Goal: Information Seeking & Learning: Find specific fact

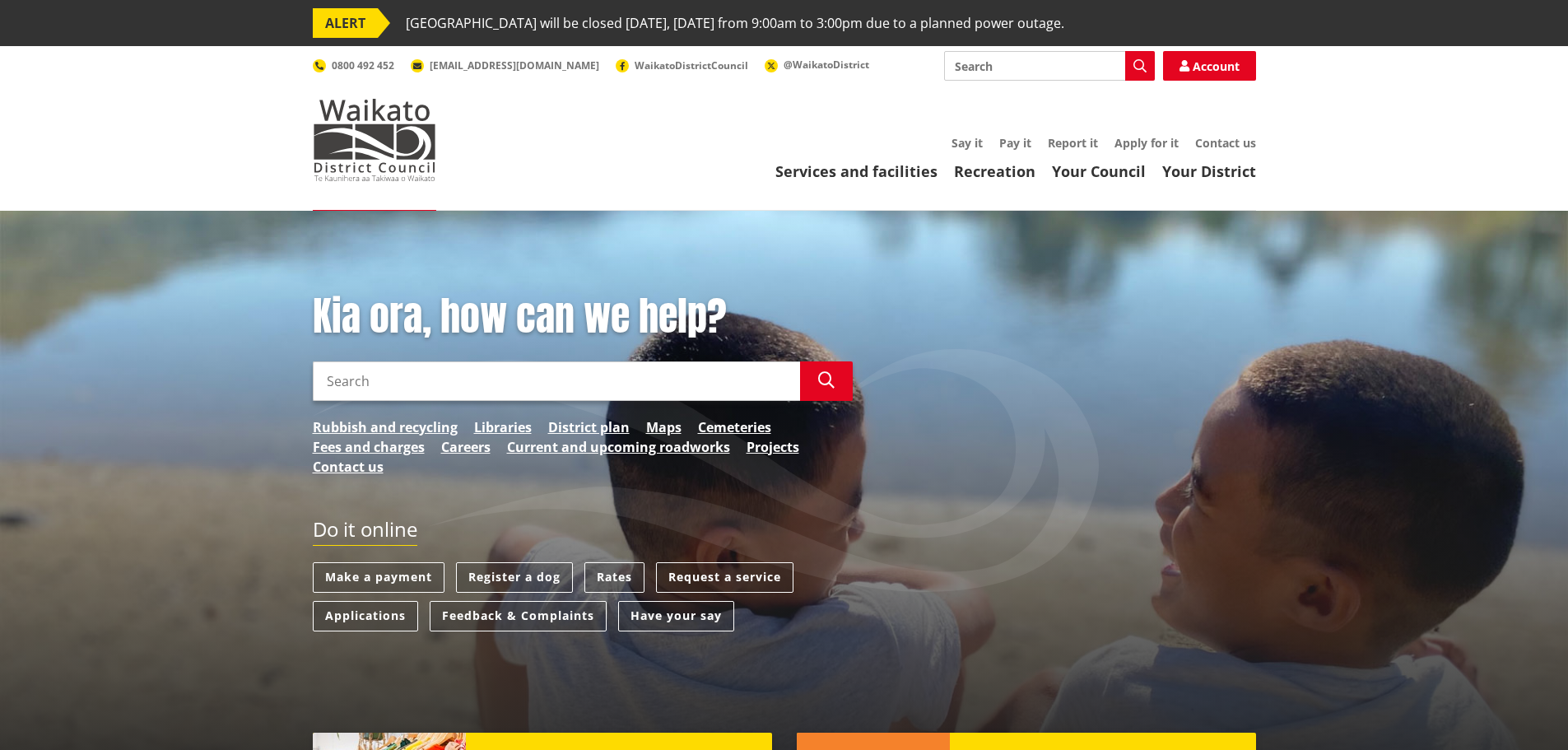
click at [616, 563] on link "Rates" at bounding box center [614, 577] width 60 height 31
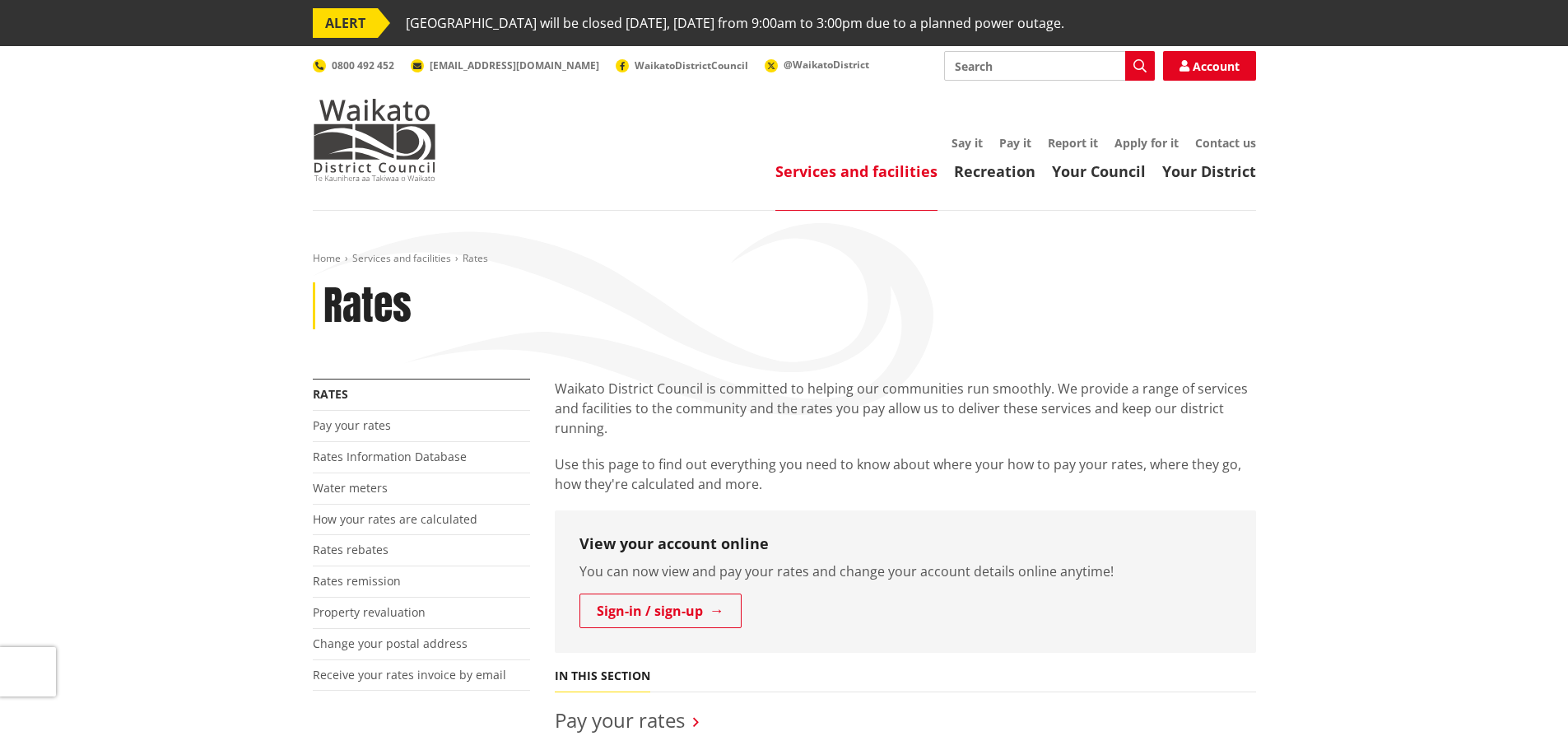
scroll to position [466, 0]
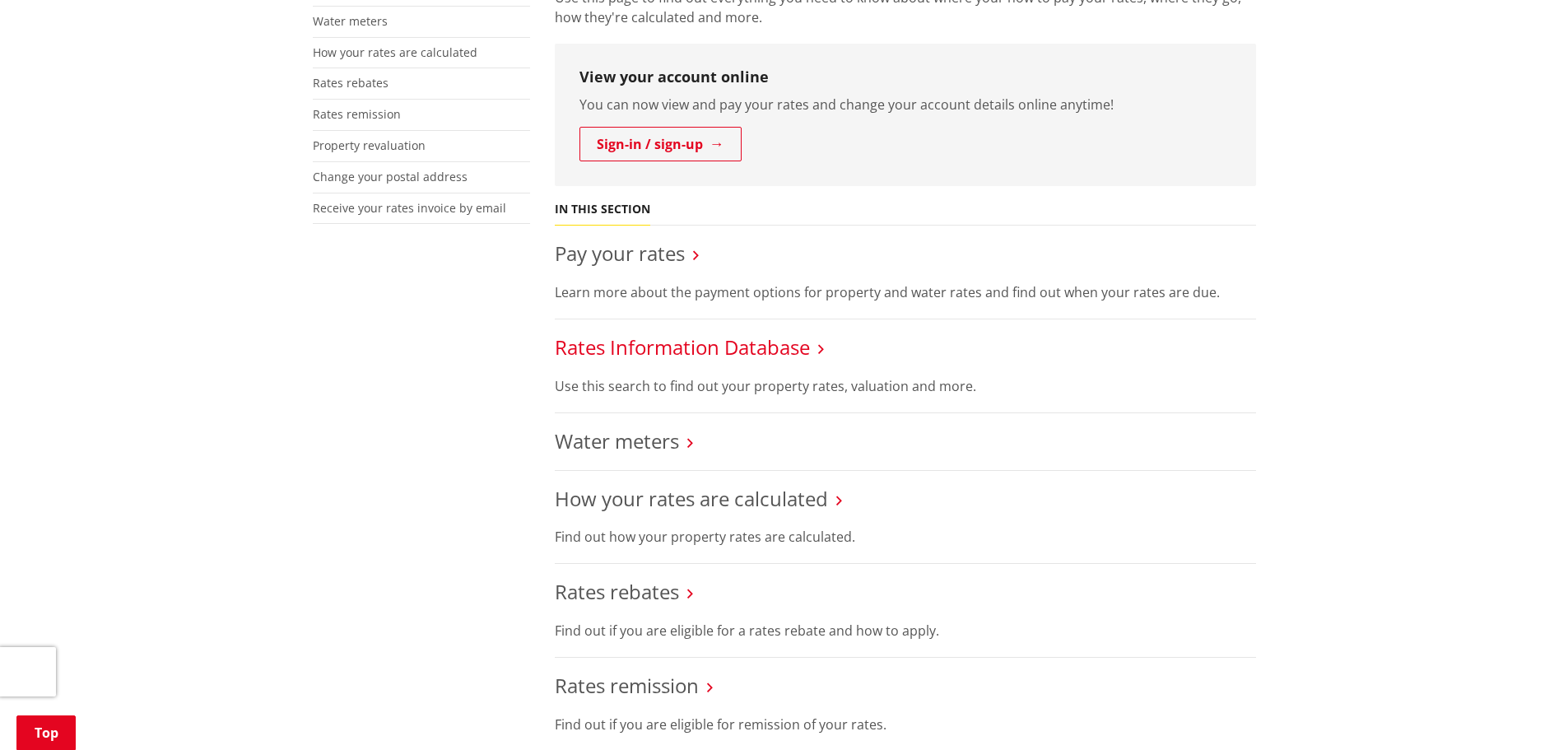
click at [659, 348] on link "Rates Information Database" at bounding box center [683, 347] width 256 height 27
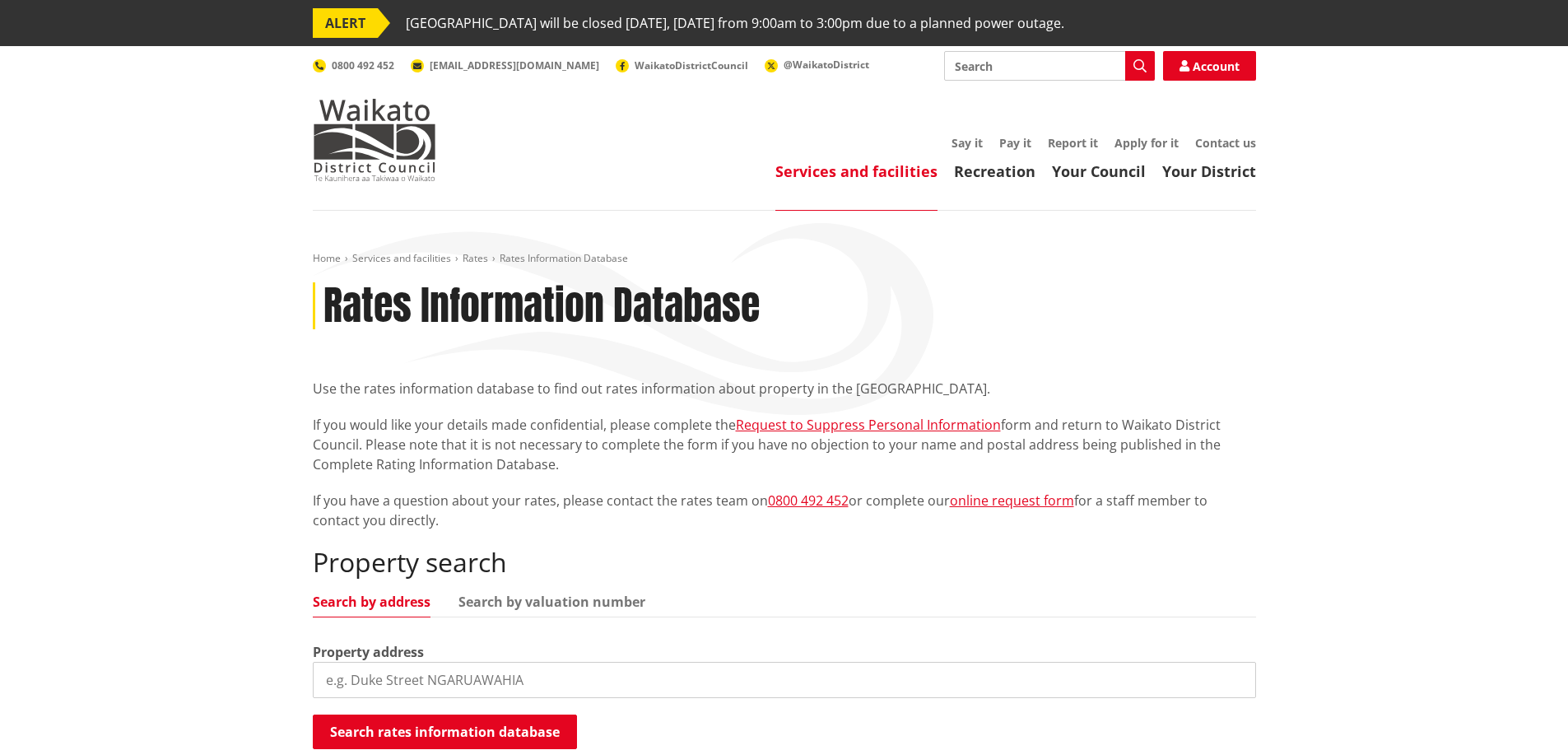
click at [440, 677] on input "search" at bounding box center [784, 680] width 944 height 36
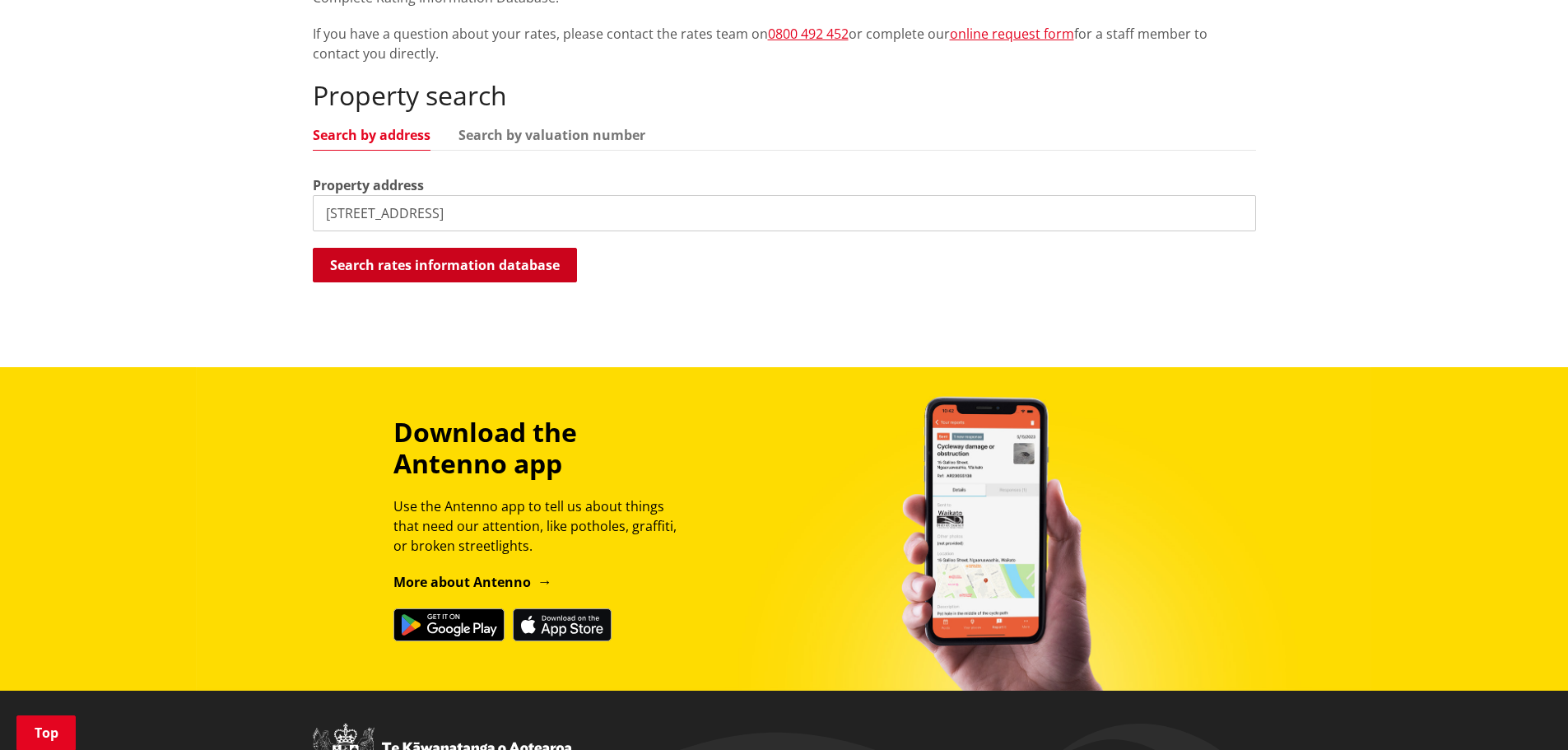
click at [433, 266] on button "Search rates information database" at bounding box center [444, 265] width 265 height 35
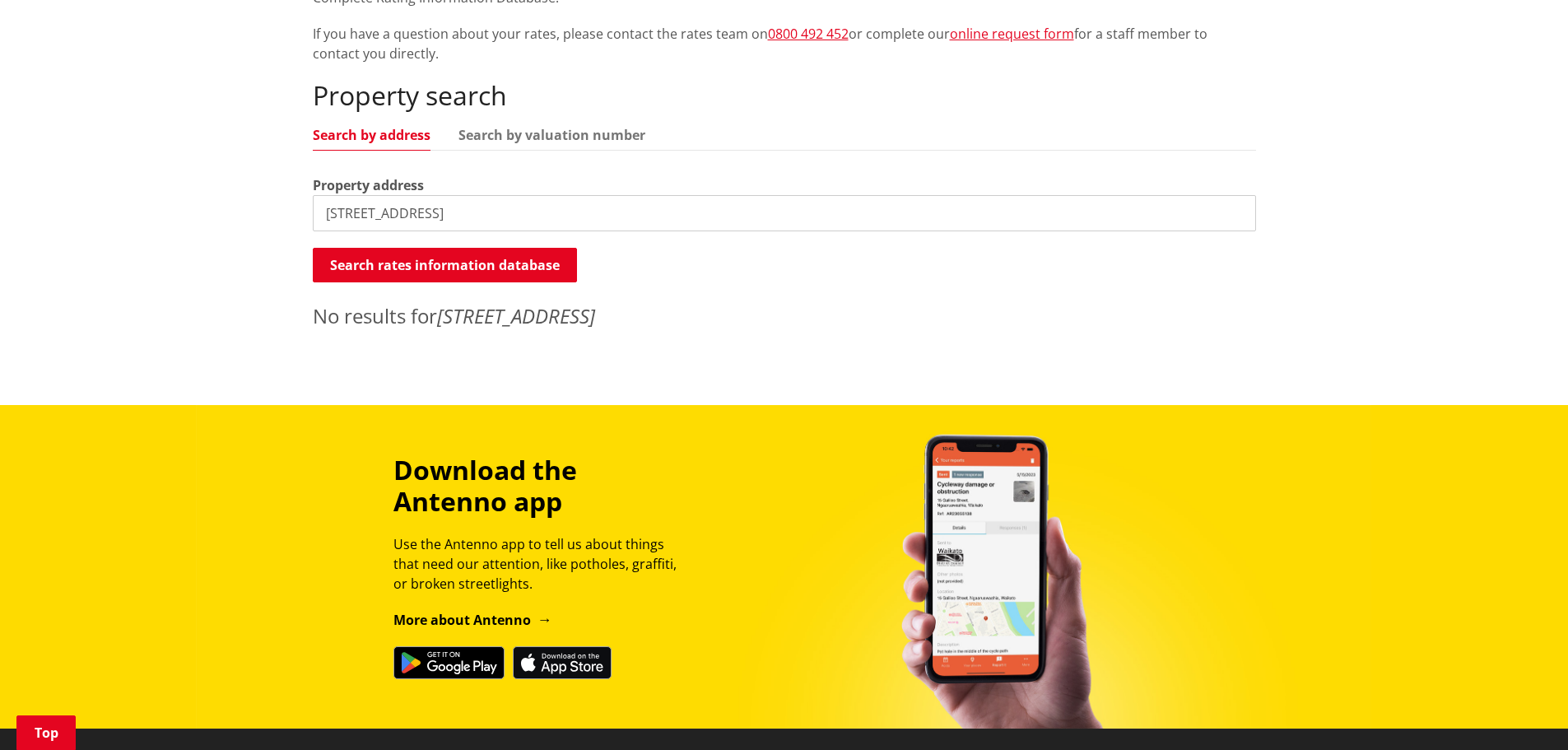
click at [419, 209] on input "23 willow creek lane" at bounding box center [784, 213] width 944 height 36
click at [391, 206] on input "23 willow creek lane" at bounding box center [784, 213] width 944 height 36
type input "23 willowcreek lane"
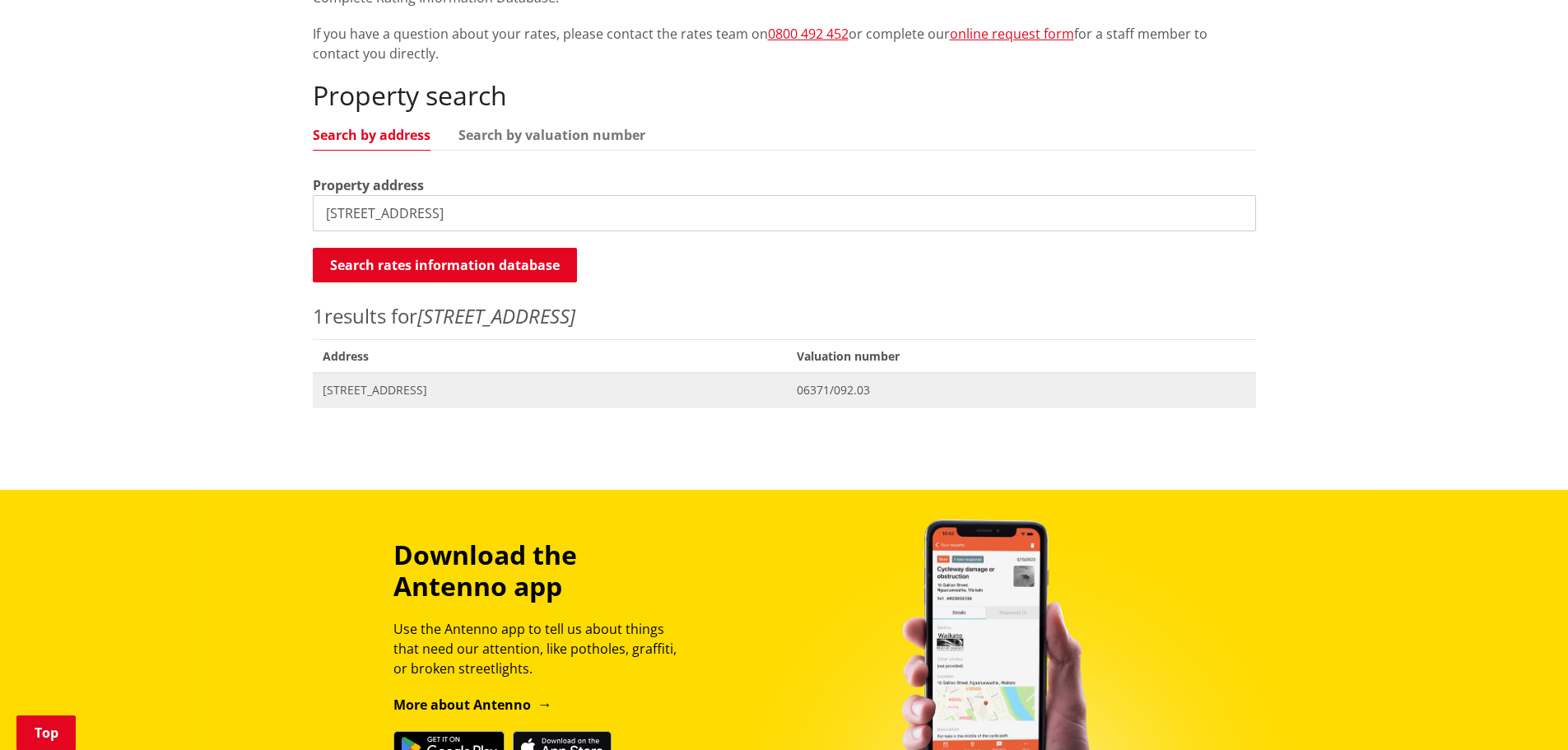
click at [431, 385] on span "23 Willowcreek Lane WHATAWHATA" at bounding box center [550, 390] width 455 height 16
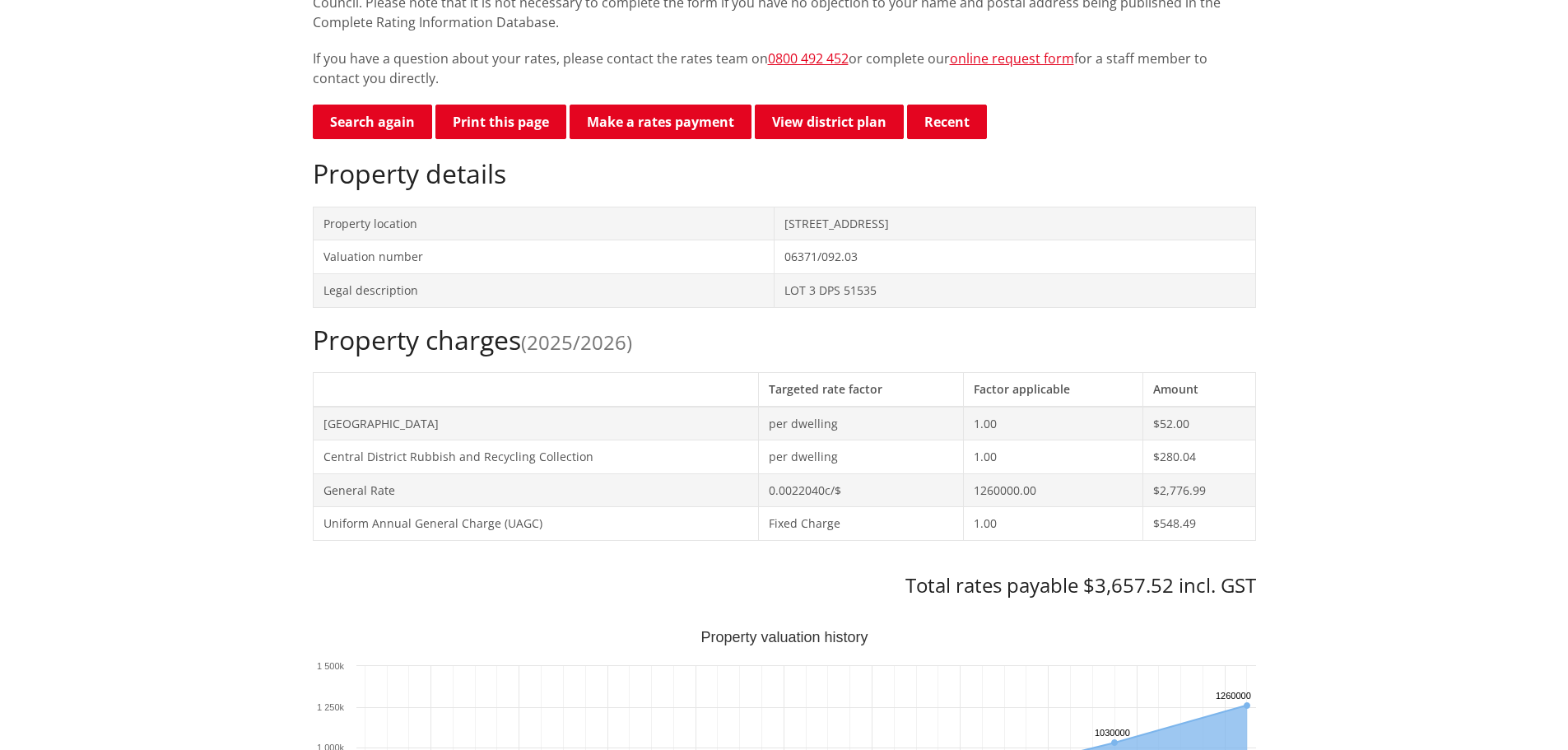
scroll to position [466, 0]
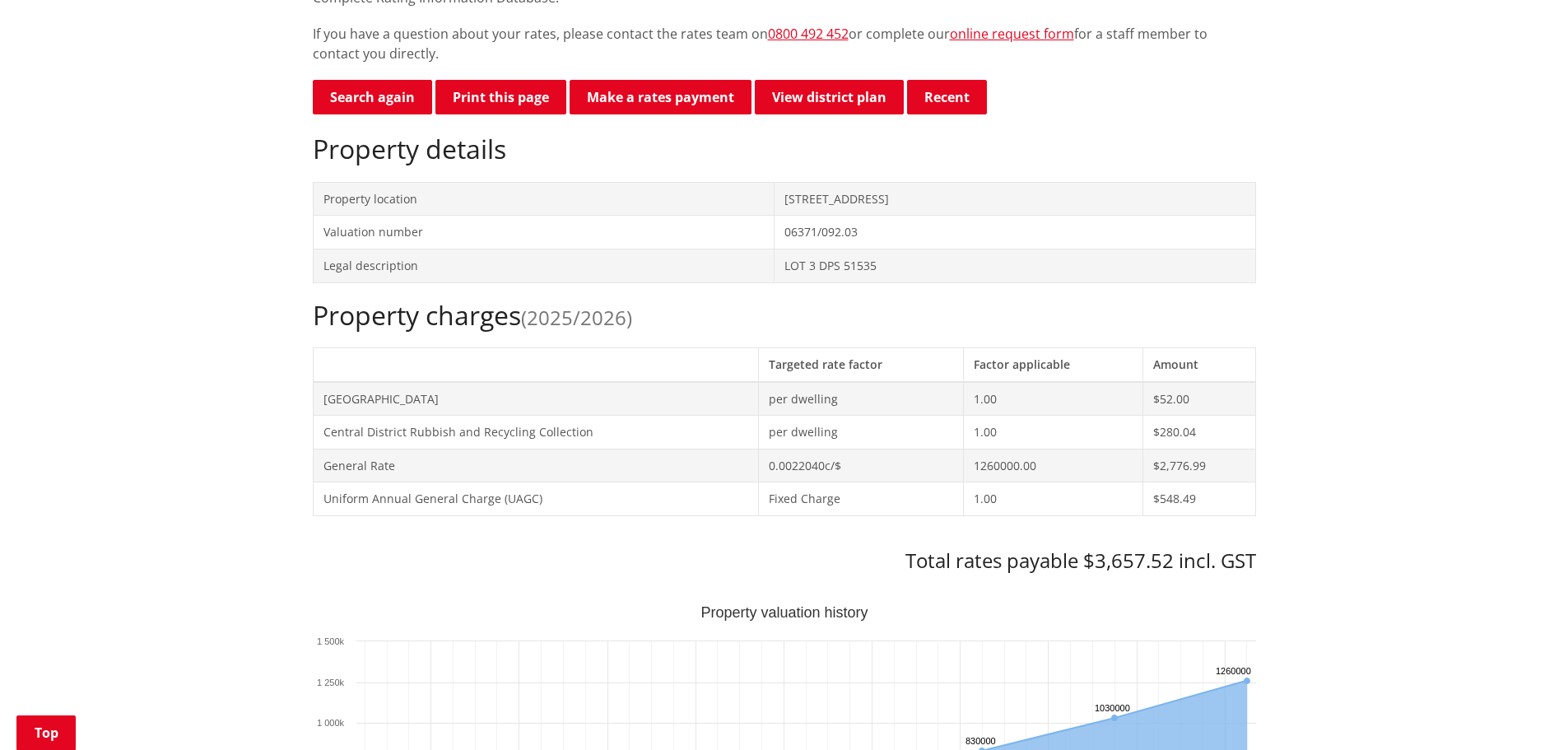
click at [1144, 560] on h3 "Total rates payable $3,657.52 incl. GST" at bounding box center [784, 561] width 944 height 24
copy h3 "3,657.52"
